Goal: Find specific page/section: Find specific page/section

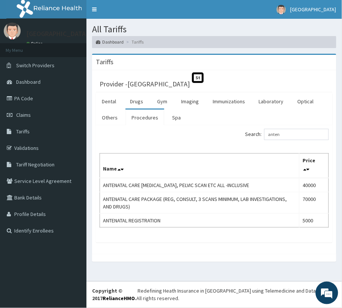
click at [260, 271] on section "Tariffs Provider - Vima Hospital St Dental Drugs Gym Imaging Immunizations Labo…" at bounding box center [215, 161] width 256 height 227
click at [238, 232] on div "Search: anten Name Price ANTENATAL CARE BLOOD TEST, PELVIC SCAN ETC ALL -INCLUS…" at bounding box center [214, 184] width 237 height 118
click at [16, 95] on link "PA Code" at bounding box center [43, 98] width 87 height 17
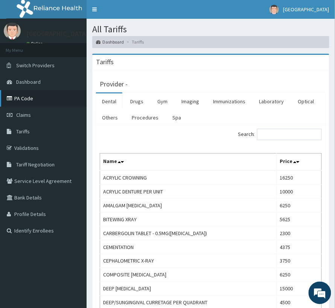
click at [40, 104] on link "PA Code" at bounding box center [43, 98] width 87 height 17
